Goal: Information Seeking & Learning: Learn about a topic

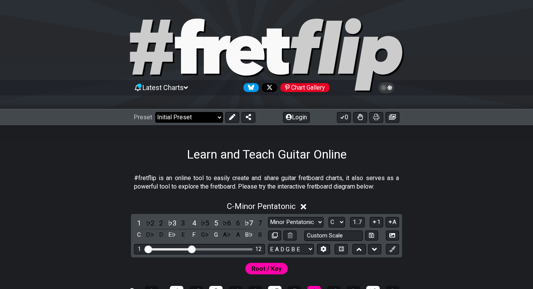
click at [213, 116] on select "Welcome to #fretflip! Initial Preset Custom Preset Minor Pentatonic Major Penta…" at bounding box center [189, 117] width 68 height 11
click at [155, 112] on select "Welcome to #fretflip! Initial Preset Custom Preset Minor Pentatonic Major Penta…" at bounding box center [189, 117] width 68 height 11
select select "/minor-pentatonic"
select select "C"
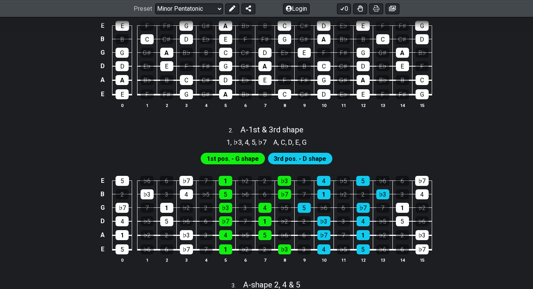
scroll to position [193, 0]
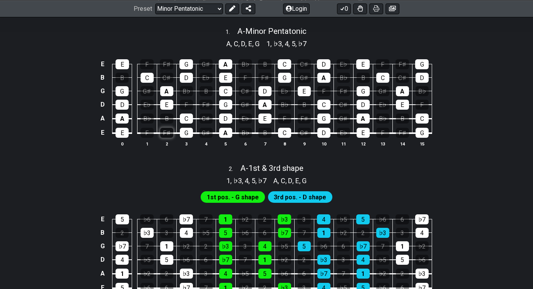
click at [168, 133] on div "F♯" at bounding box center [166, 133] width 13 height 10
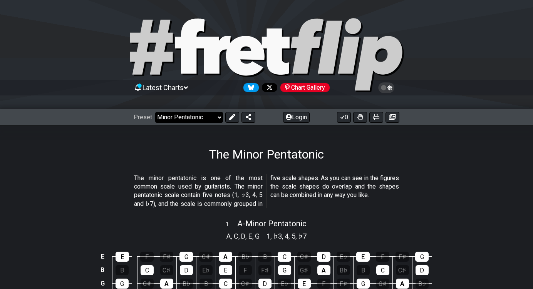
click at [214, 112] on div "Preset Welcome to #fretflip! Initial Preset Custom Preset Minor Pentatonic Majo…" at bounding box center [266, 117] width 533 height 17
click at [211, 119] on select "Welcome to #fretflip! Initial Preset Custom Preset Minor Pentatonic Major Penta…" at bounding box center [189, 117] width 68 height 11
click at [155, 112] on select "Welcome to #fretflip! Initial Preset Custom Preset Minor Pentatonic Major Penta…" at bounding box center [189, 117] width 68 height 11
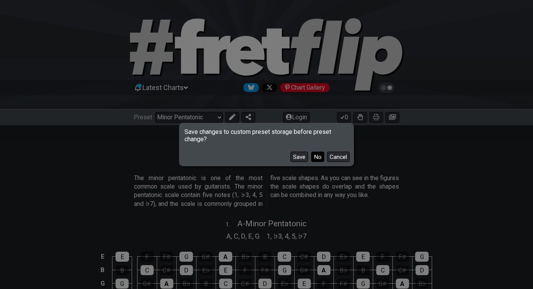
click at [317, 159] on button "No" at bounding box center [317, 157] width 13 height 10
select select "/major-pentatonic"
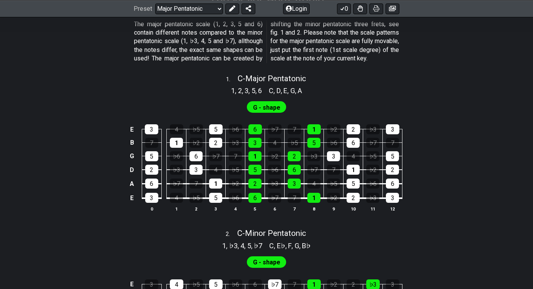
scroll to position [39, 0]
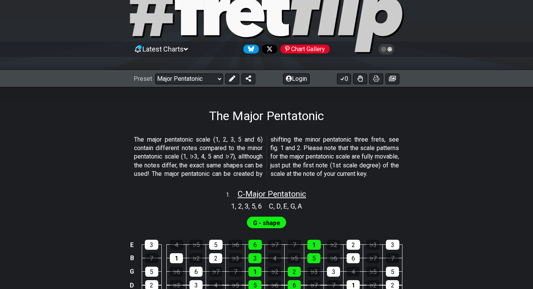
click at [260, 199] on span "C - Major Pentatonic" at bounding box center [272, 194] width 69 height 9
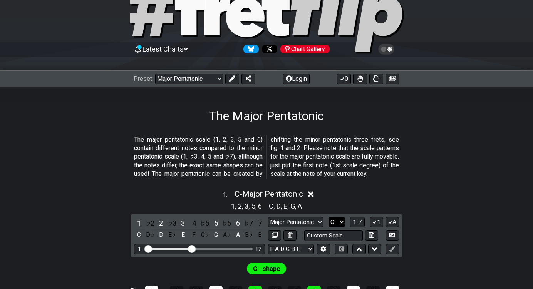
click at [336, 228] on select "A♭ A A♯ B♭ B C C♯ D♭ D D♯ E♭ E F F♯ G♭ G G♯" at bounding box center [337, 222] width 17 height 10
select select "A"
click at [329, 225] on select "A♭ A A♯ B♭ B C C♯ D♭ D D♯ E♭ E F F♯ G♭ G G♯" at bounding box center [337, 222] width 17 height 10
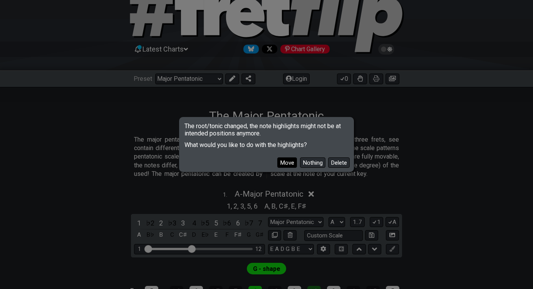
click at [294, 166] on button "Move" at bounding box center [287, 163] width 20 height 10
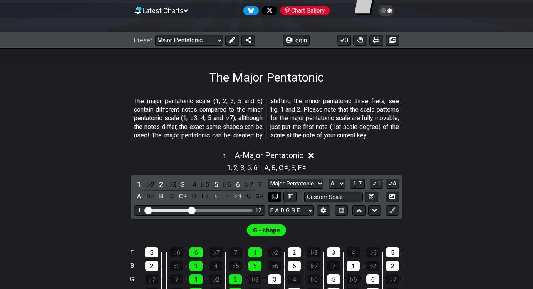
scroll to position [39, 0]
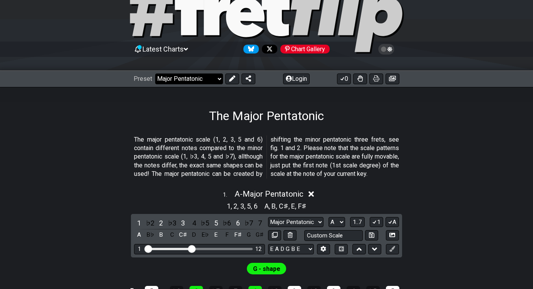
click at [199, 81] on select "Welcome to #fretflip! Initial Preset Custom Preset Minor Pentatonic Major Penta…" at bounding box center [189, 79] width 68 height 11
click at [155, 74] on select "Welcome to #fretflip! Initial Preset Custom Preset Minor Pentatonic Major Penta…" at bounding box center [189, 79] width 68 height 11
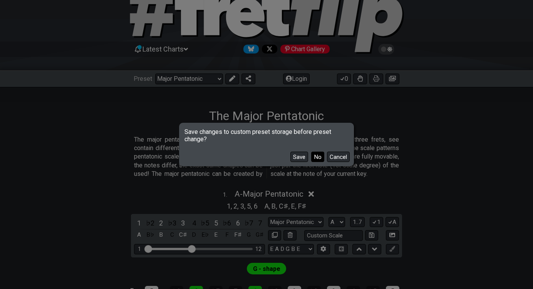
click at [321, 156] on button "No" at bounding box center [317, 157] width 13 height 10
select select "/minor-pentatonic"
select select "C"
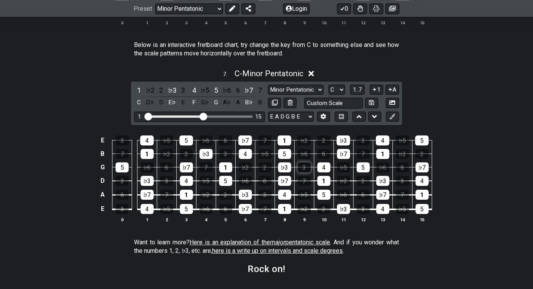
scroll to position [1079, 0]
